Goal: Communication & Community: Answer question/provide support

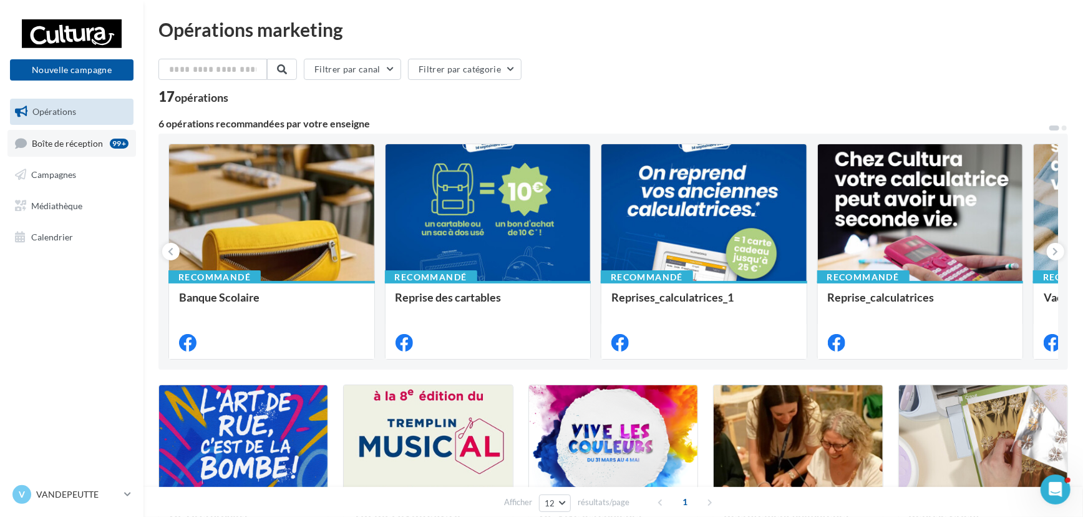
click at [50, 141] on span "Boîte de réception" at bounding box center [67, 142] width 71 height 11
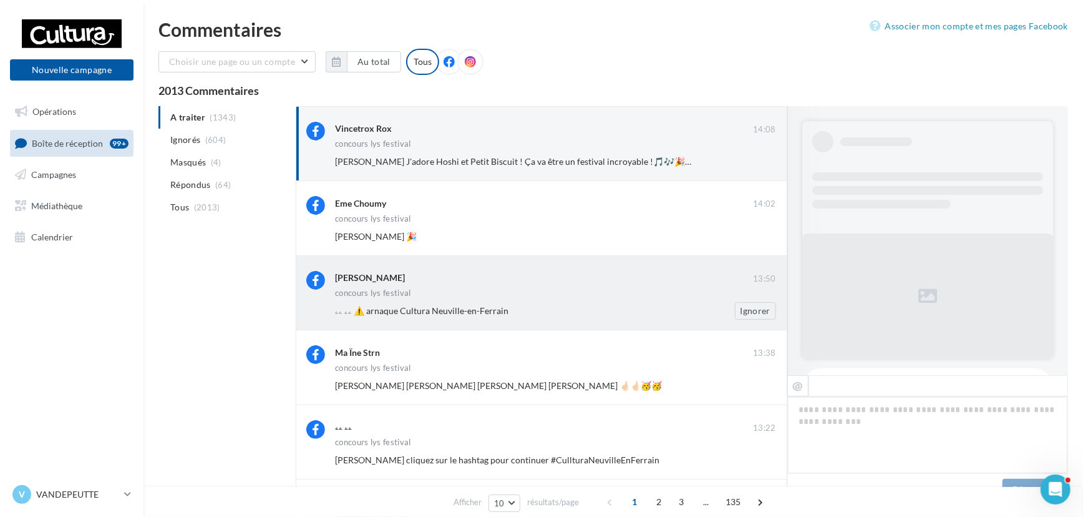
scroll to position [293, 0]
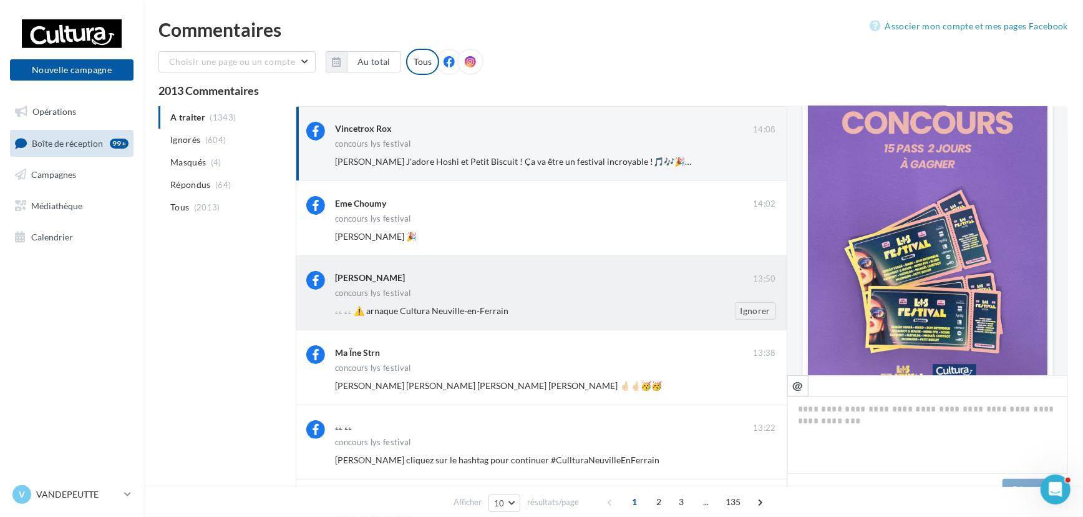
click at [430, 313] on span "ۦۦ ۦۦ ⚠️ arnaque Cultura Neuville-en-Ferrain" at bounding box center [421, 310] width 173 height 11
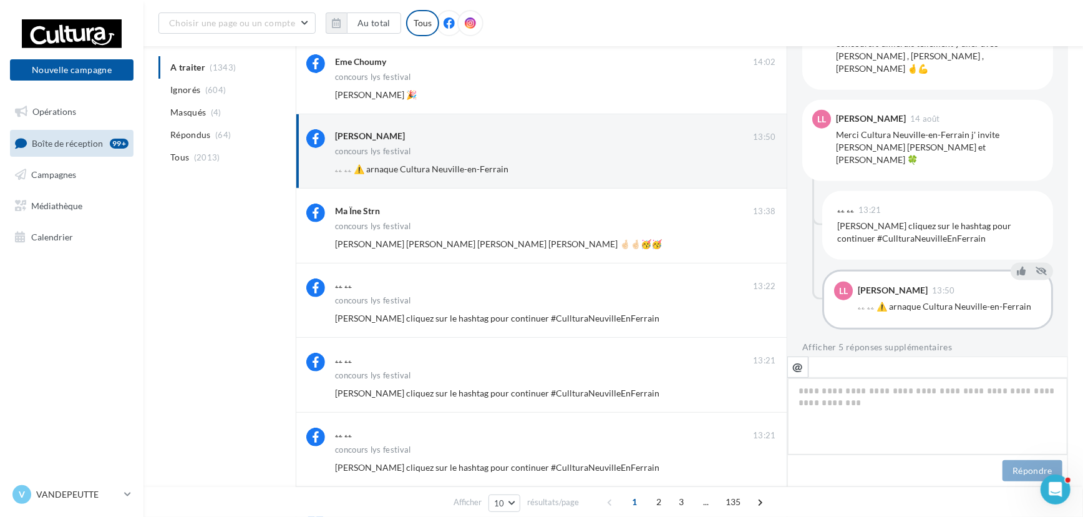
scroll to position [170, 0]
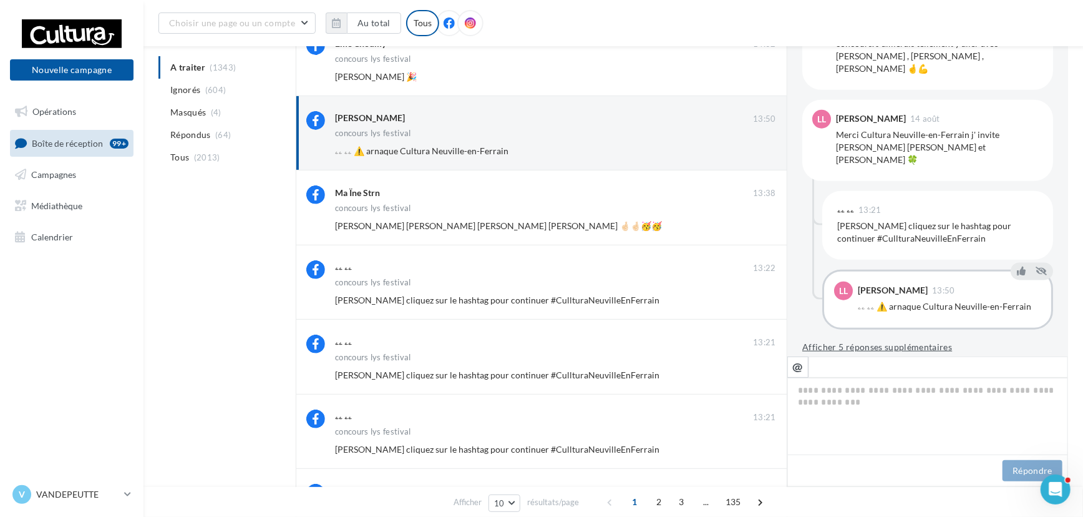
click at [886, 339] on button "Afficher 5 réponses supplémentaires" at bounding box center [877, 346] width 150 height 15
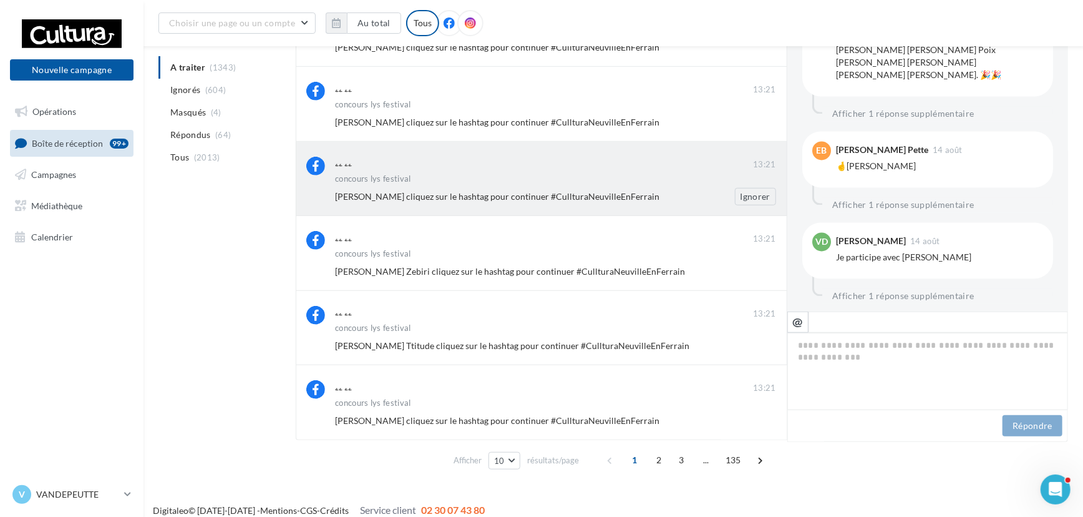
scroll to position [435, 0]
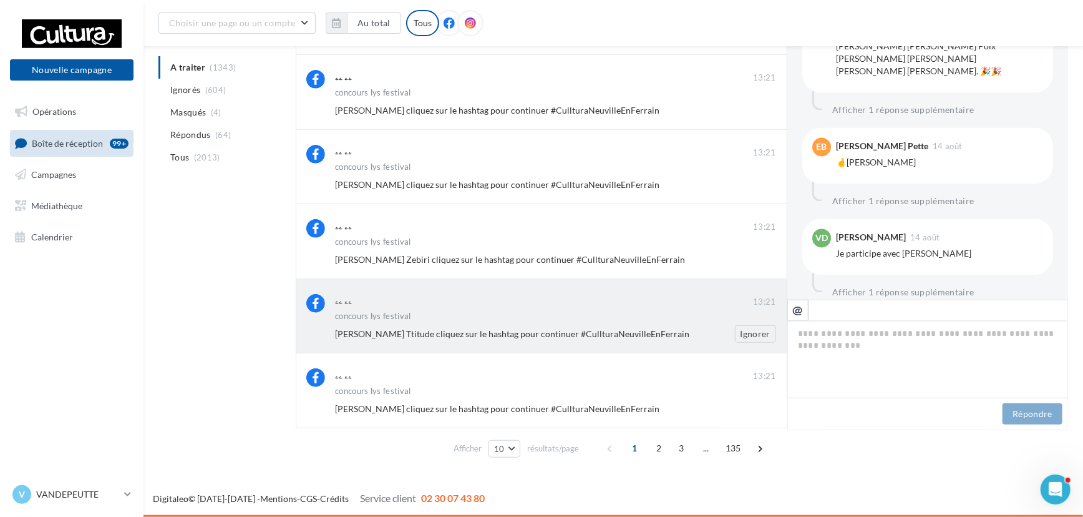
click at [561, 317] on div "concours lys festival" at bounding box center [555, 317] width 441 height 11
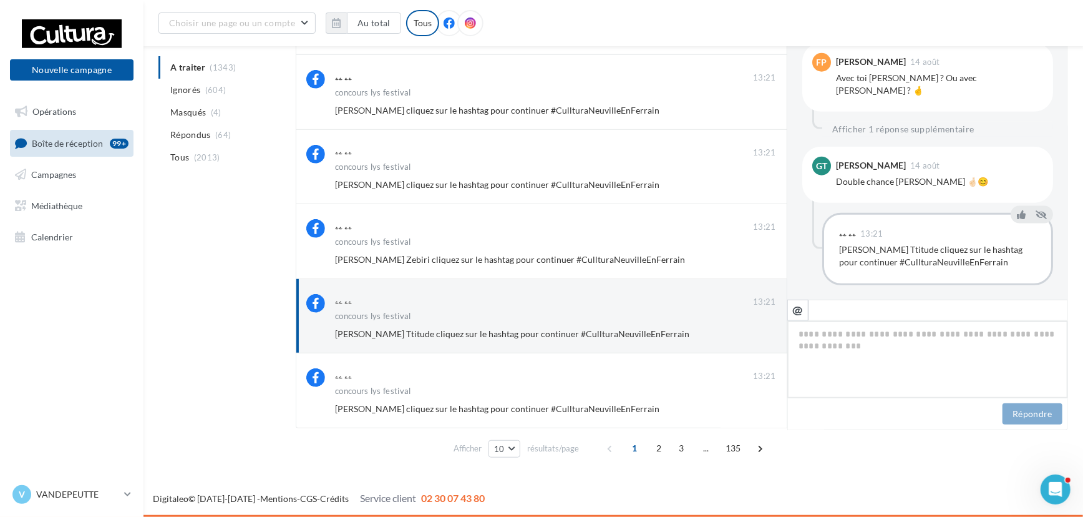
scroll to position [694, 0]
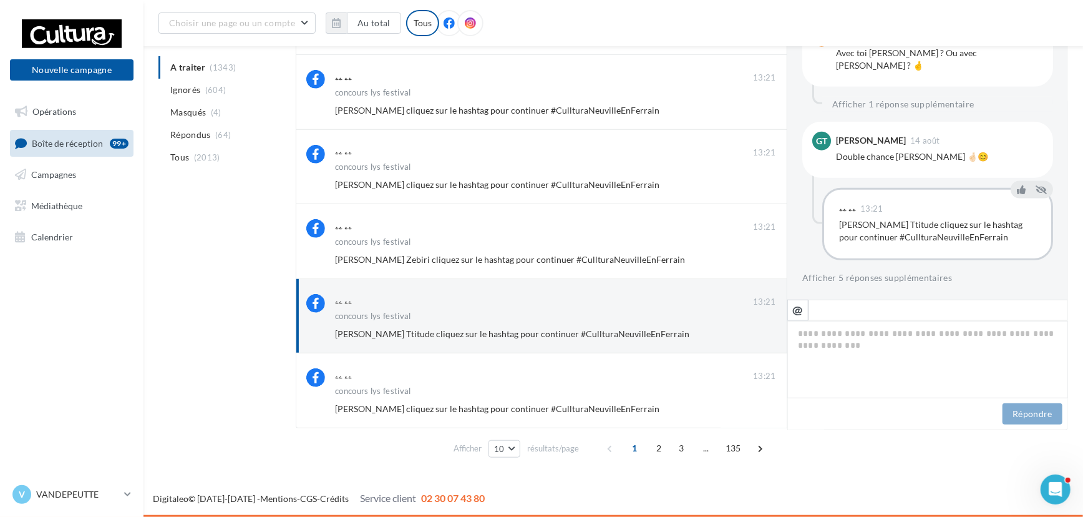
click at [847, 204] on div "ۦۦ ۦۦ" at bounding box center [847, 208] width 17 height 9
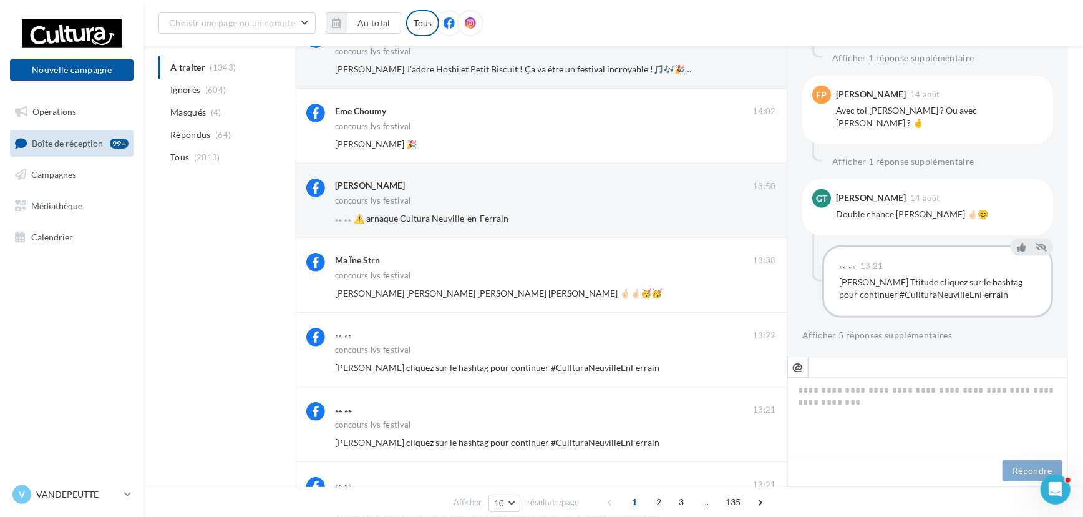
scroll to position [95, 0]
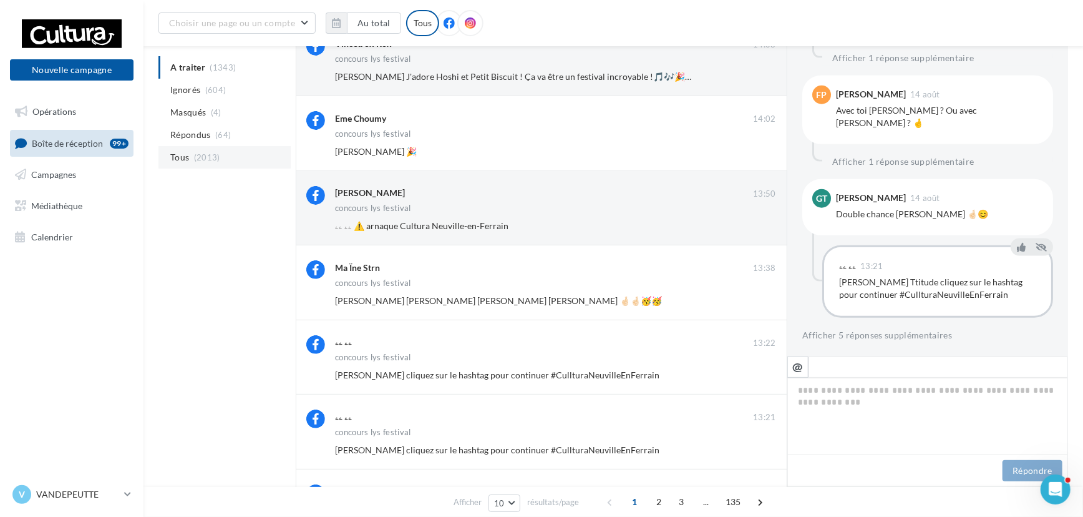
click at [207, 158] on span "(2013)" at bounding box center [207, 157] width 26 height 10
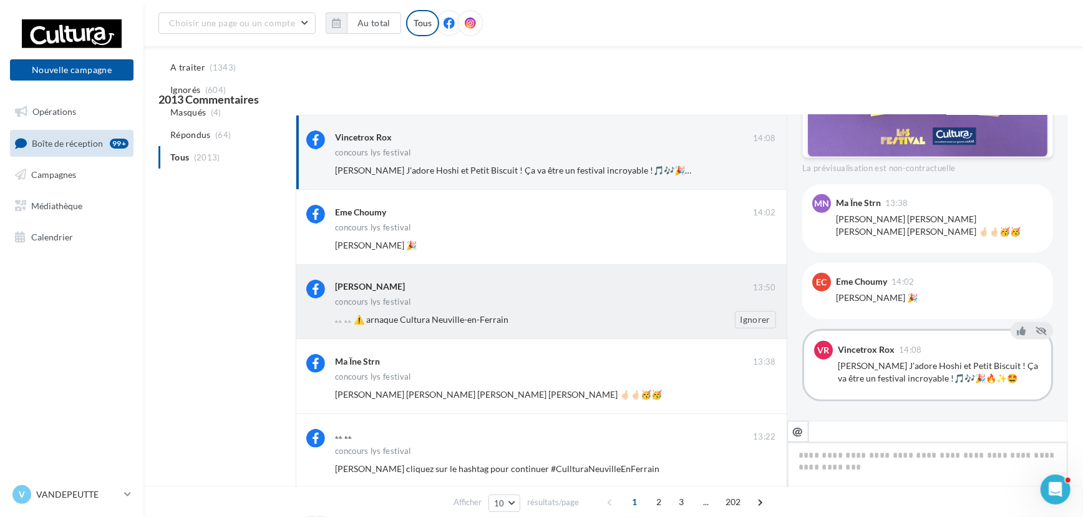
scroll to position [0, 0]
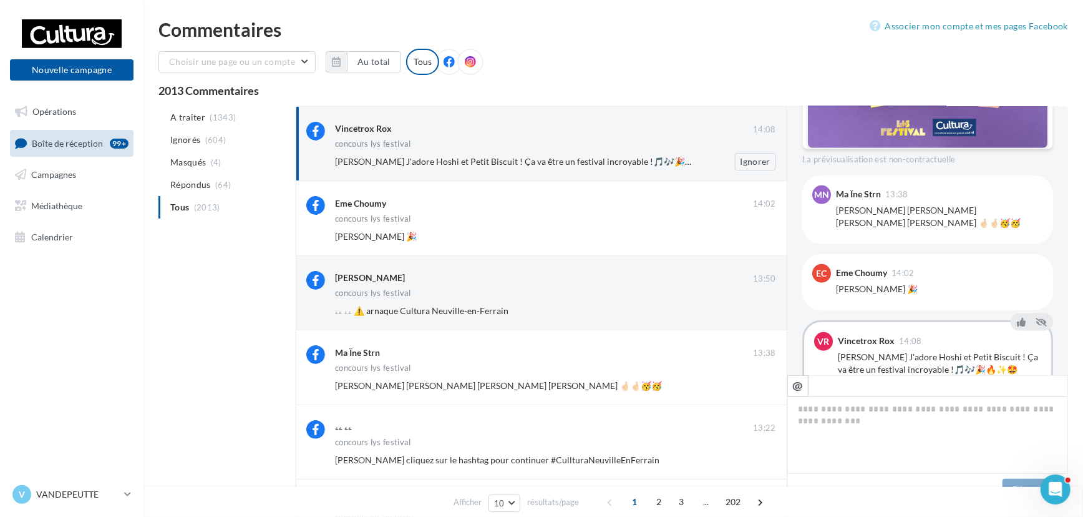
click at [510, 160] on span "Delphine Catry J'adore Hoshi et Petit Biscuit ! Ça va être un festival incroyab…" at bounding box center [526, 161] width 382 height 11
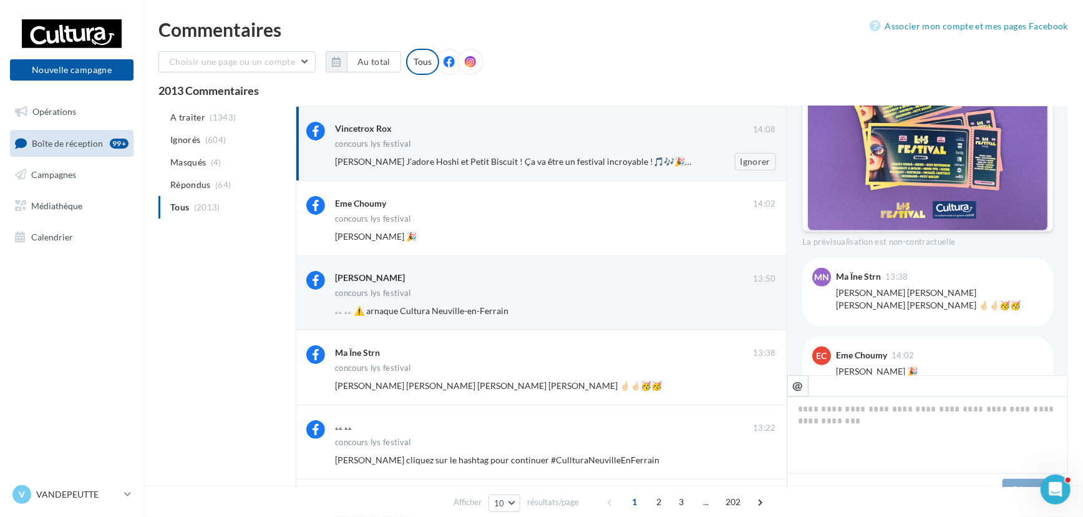
scroll to position [424, 0]
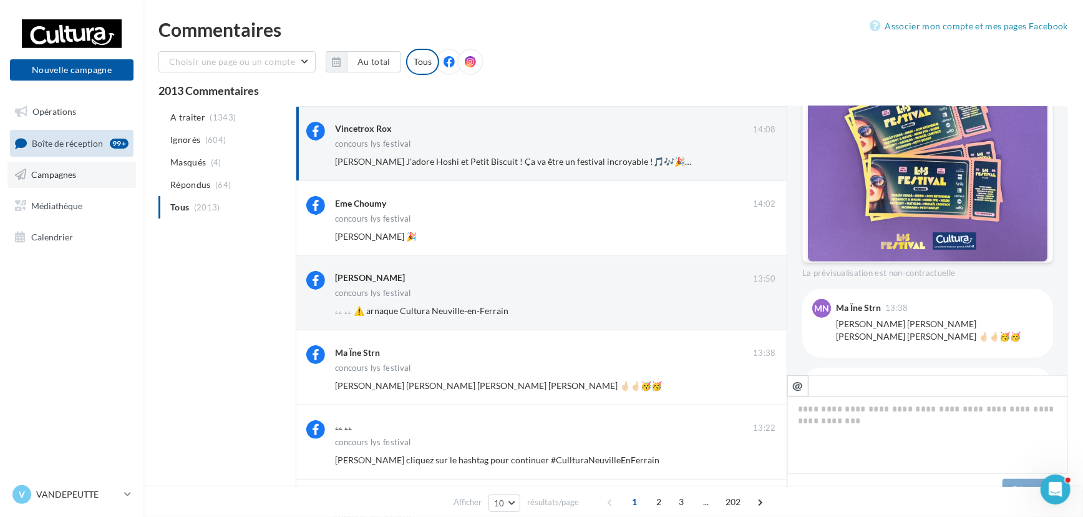
click at [53, 173] on span "Campagnes" at bounding box center [53, 174] width 45 height 11
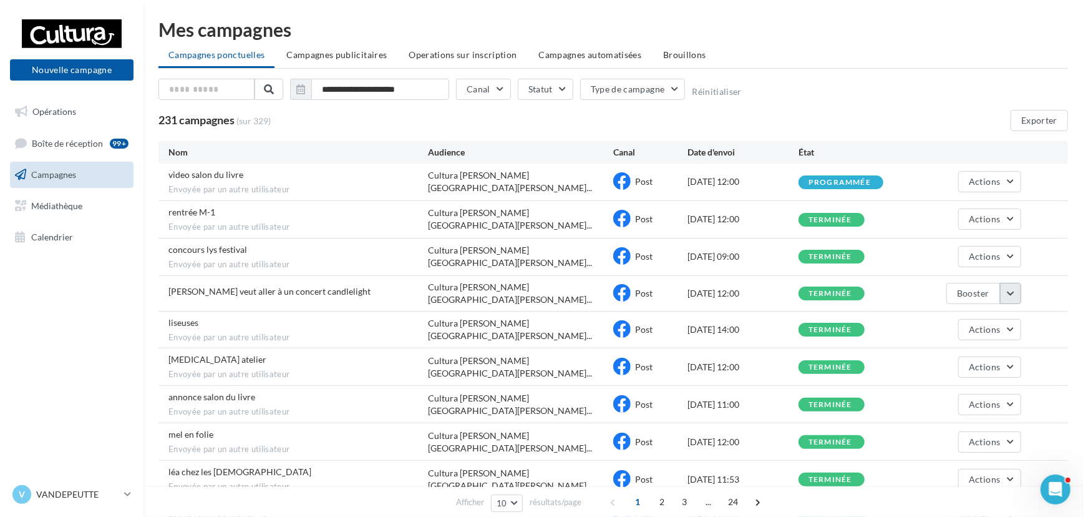
click at [1016, 289] on button "button" at bounding box center [1010, 293] width 21 height 21
click at [993, 307] on button "Voir les résultats" at bounding box center [959, 322] width 125 height 32
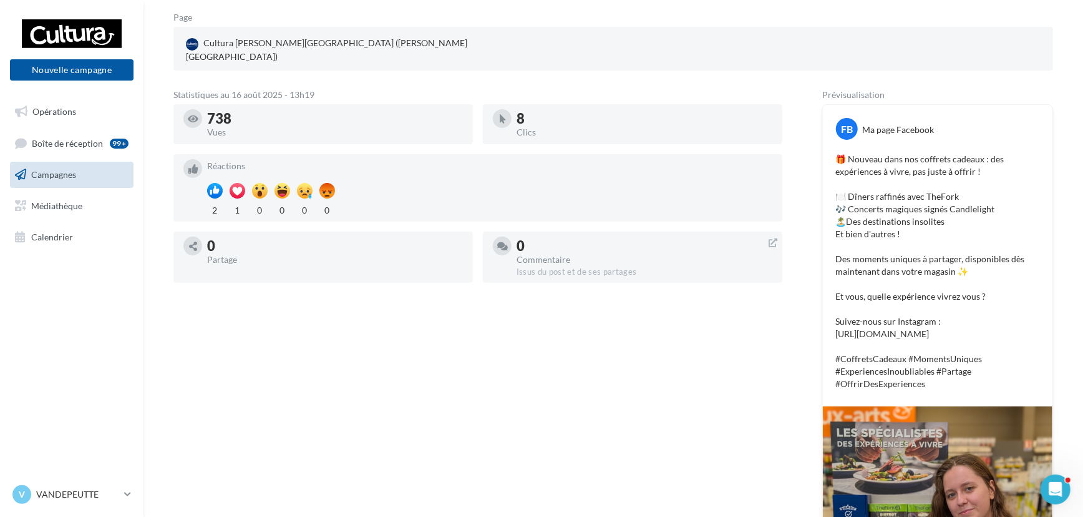
scroll to position [156, 0]
click at [78, 179] on link "Campagnes" at bounding box center [71, 175] width 129 height 26
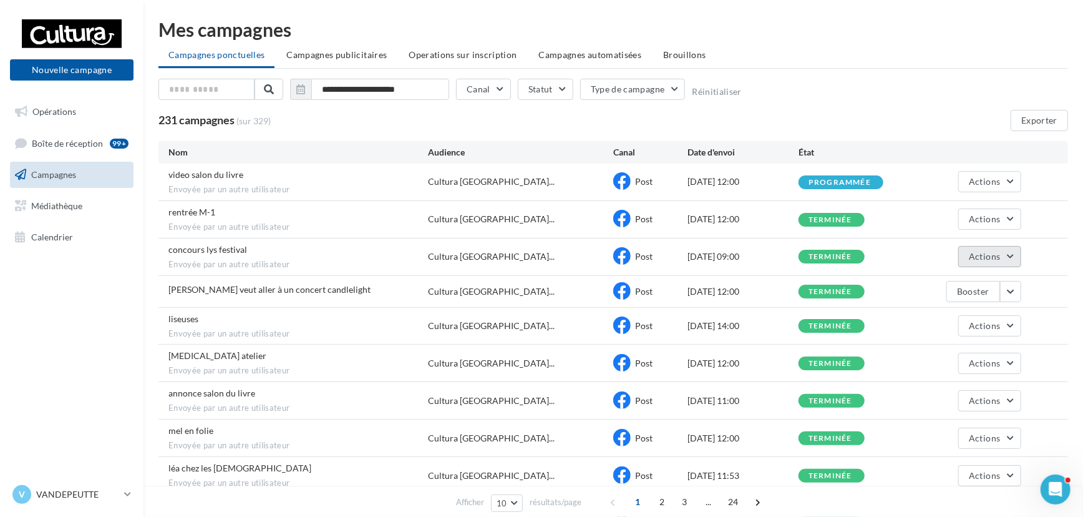
click at [1011, 259] on button "Actions" at bounding box center [989, 256] width 62 height 21
click at [968, 278] on button "Voir les résultats" at bounding box center [959, 286] width 125 height 32
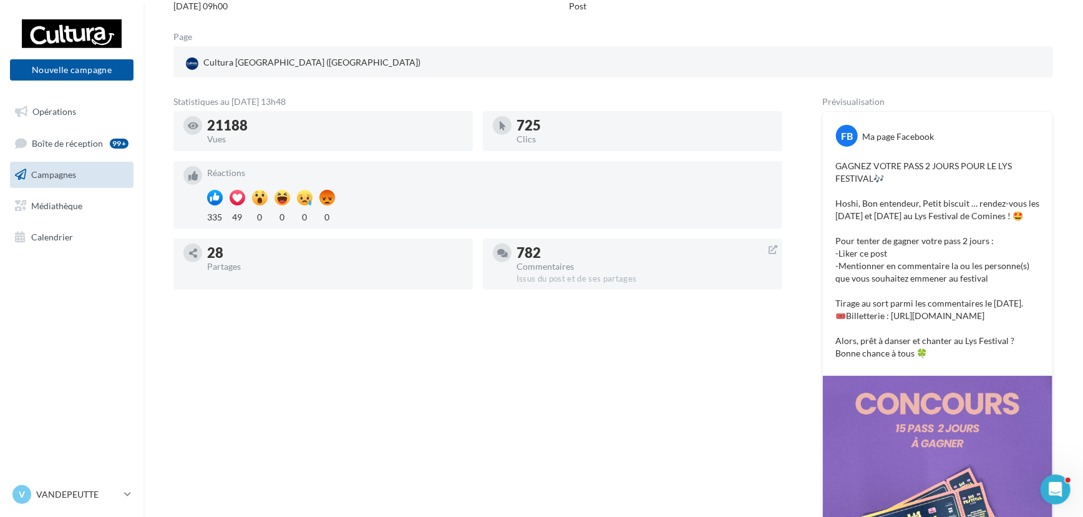
scroll to position [137, 0]
click at [741, 262] on div "Commentaires" at bounding box center [645, 266] width 256 height 9
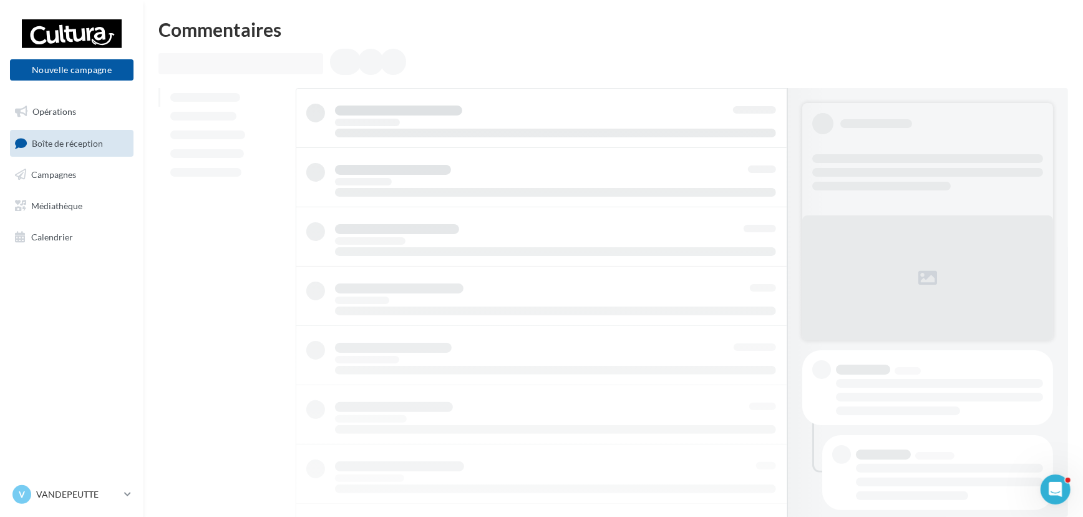
click at [96, 148] on link "Boîte de réception" at bounding box center [71, 143] width 129 height 27
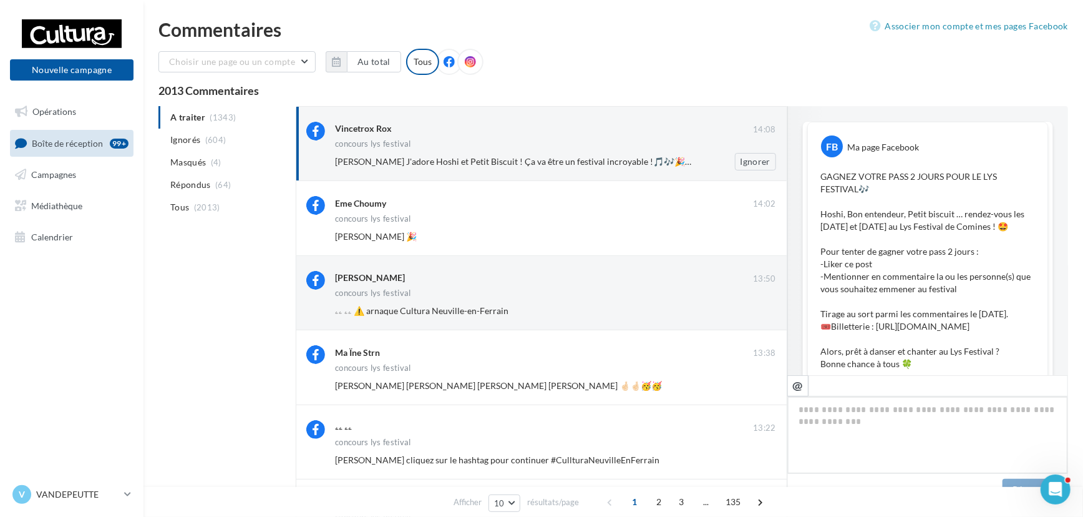
scroll to position [580, 0]
